Goal: Complete application form: Complete application form

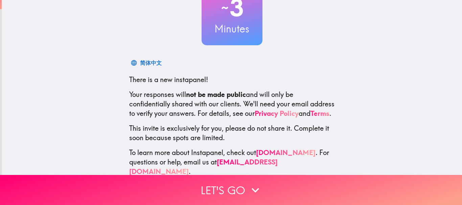
scroll to position [76, 0]
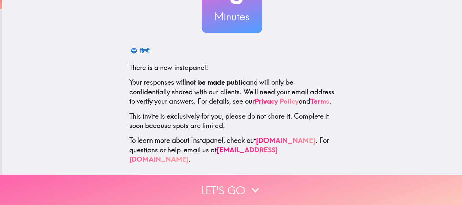
click at [235, 181] on button "Let's go" at bounding box center [231, 190] width 462 height 30
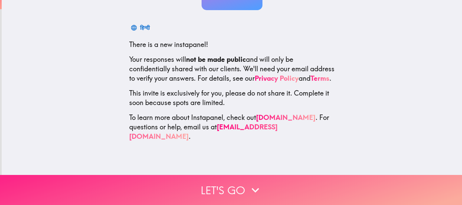
scroll to position [0, 0]
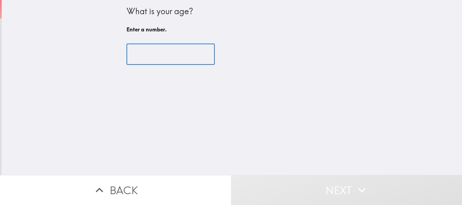
click at [191, 61] on input "number" at bounding box center [170, 54] width 88 height 21
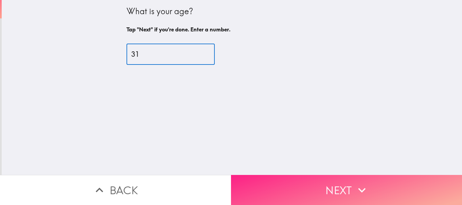
type input "31"
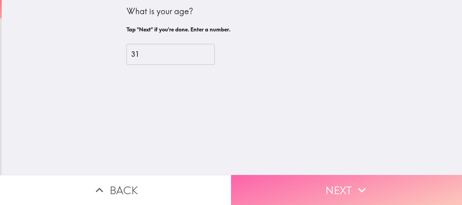
click at [280, 177] on button "Next" at bounding box center [346, 190] width 231 height 30
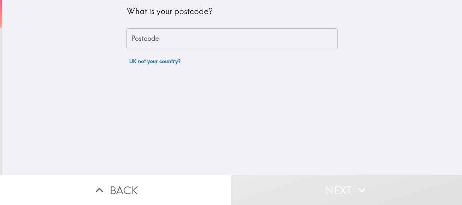
click at [204, 31] on input "Postcode" at bounding box center [231, 38] width 211 height 21
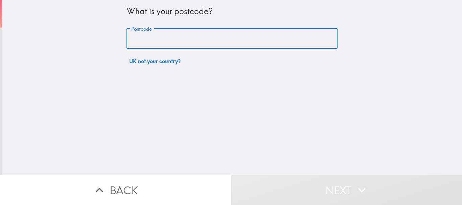
type input "B5 4BB"
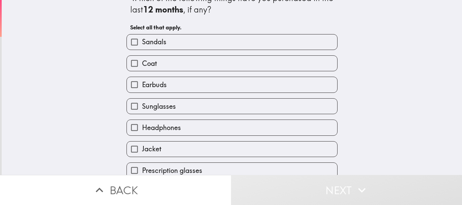
scroll to position [15, 0]
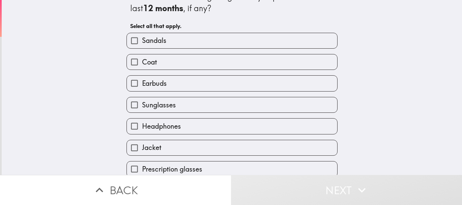
click at [199, 83] on label "Earbuds" at bounding box center [232, 83] width 210 height 15
click at [142, 83] on input "Earbuds" at bounding box center [134, 83] width 15 height 15
checkbox input "true"
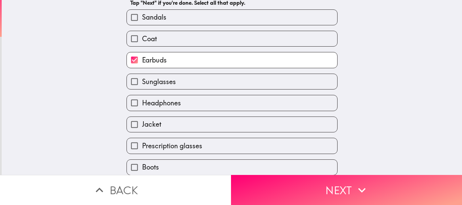
scroll to position [50, 0]
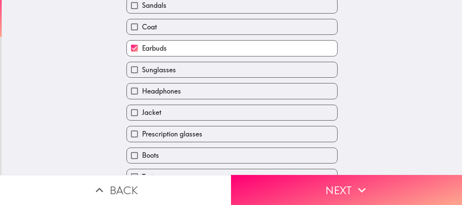
click at [170, 84] on label "Headphones" at bounding box center [232, 91] width 210 height 15
click at [142, 84] on input "Headphones" at bounding box center [134, 91] width 15 height 15
checkbox input "true"
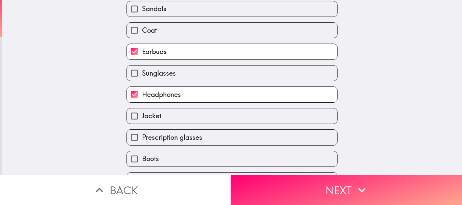
scroll to position [46, 0]
click at [163, 76] on span "Sunglasses" at bounding box center [159, 73] width 34 height 9
click at [142, 76] on input "Sunglasses" at bounding box center [134, 73] width 15 height 15
checkbox input "true"
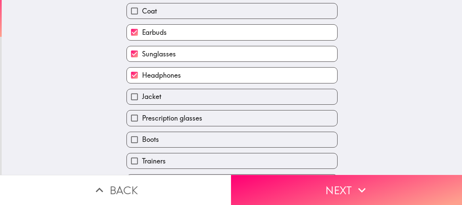
scroll to position [86, 0]
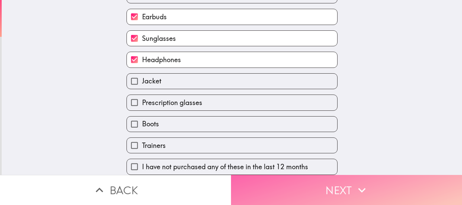
click at [272, 176] on button "Next" at bounding box center [346, 190] width 231 height 30
